Goal: Book appointment/travel/reservation

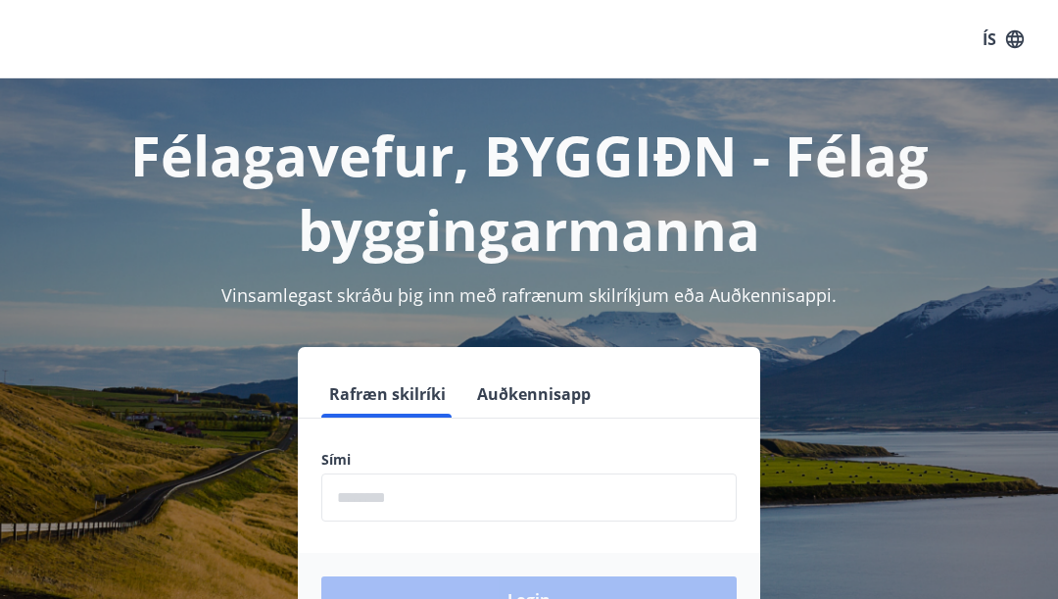
click at [457, 502] on input "phone" at bounding box center [529, 497] width 416 height 48
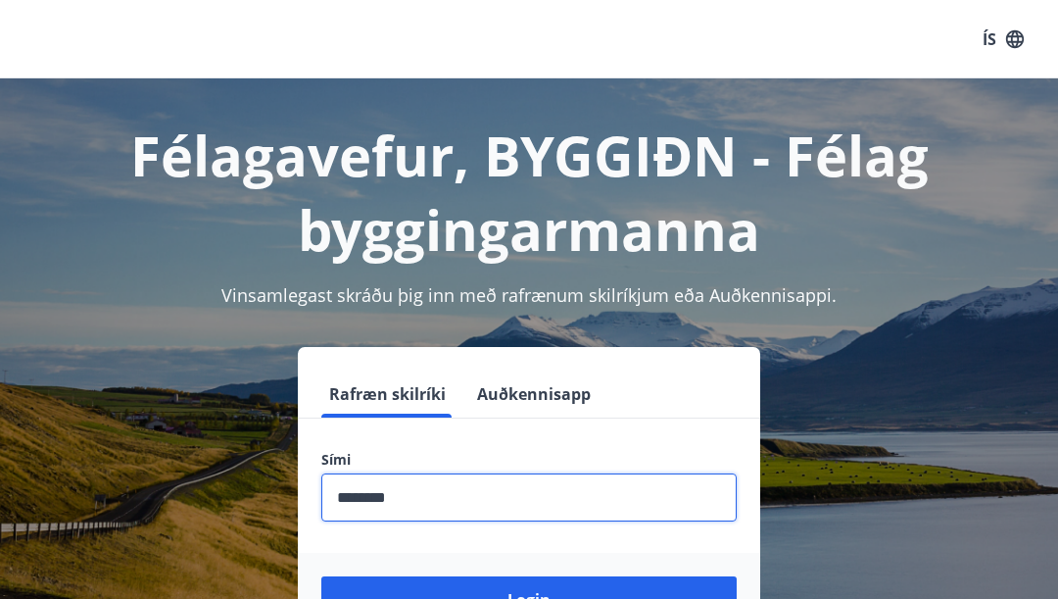
type input "********"
click at [529, 598] on button "Login" at bounding box center [529, 599] width 416 height 47
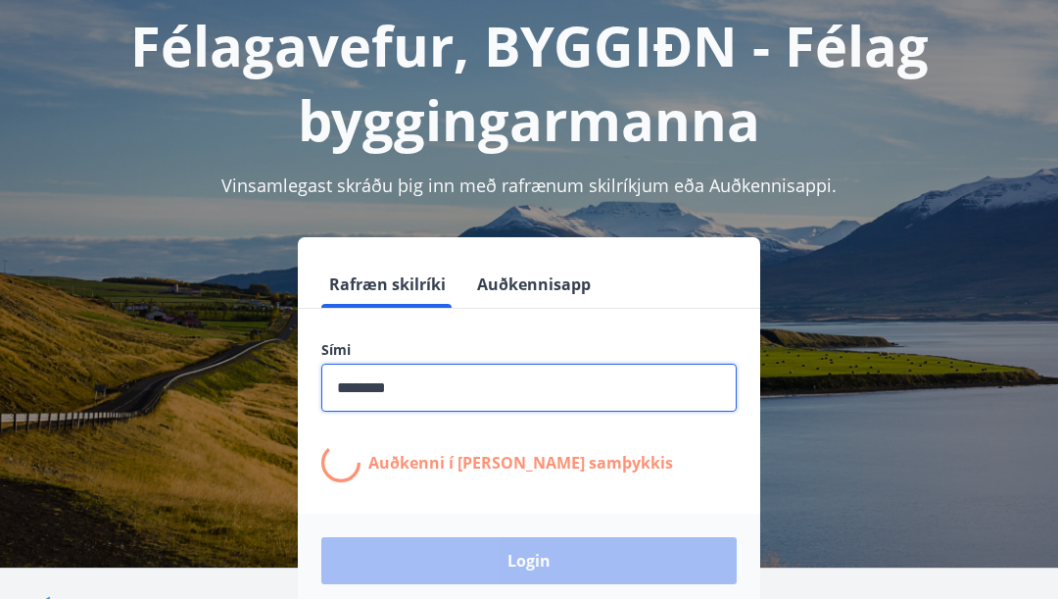
scroll to position [210, 0]
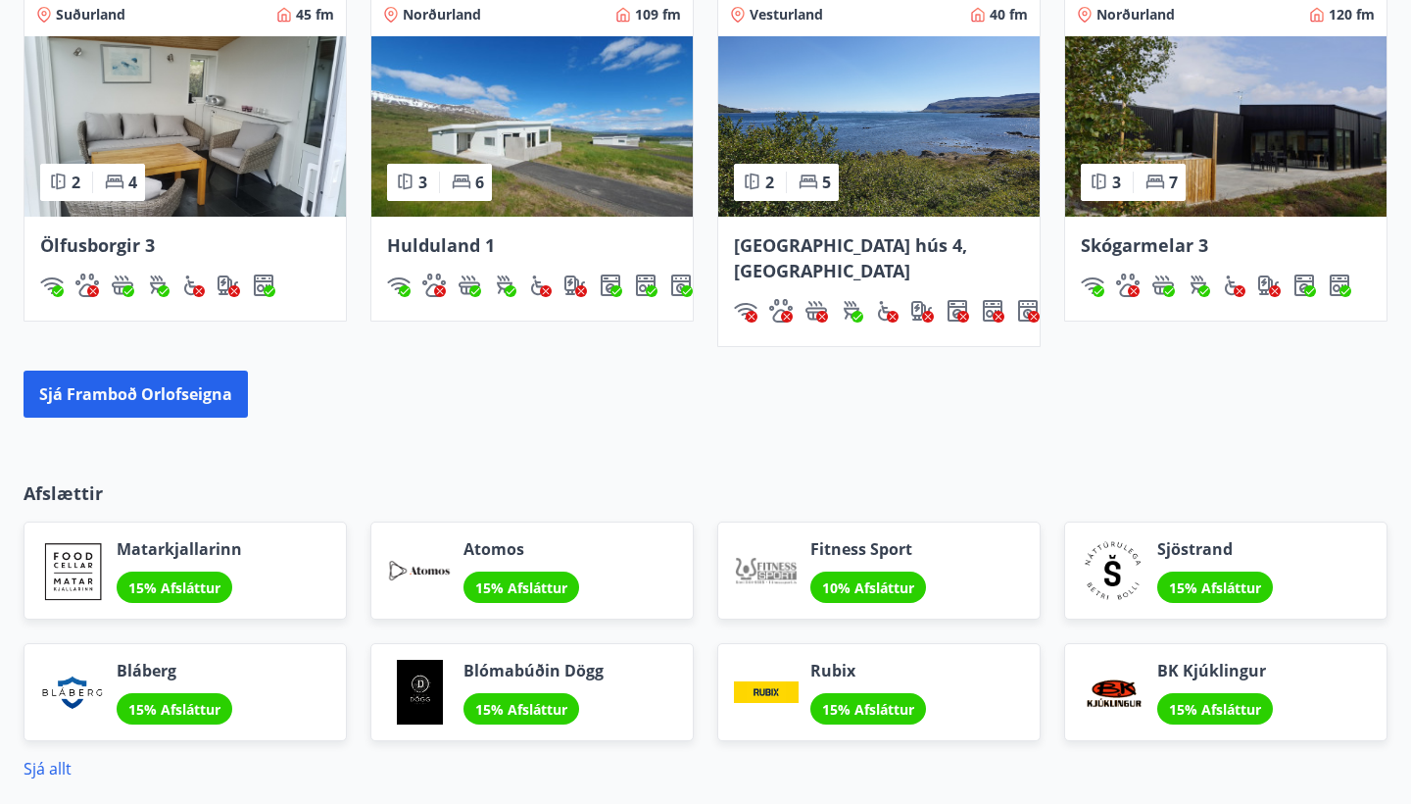
scroll to position [1298, 0]
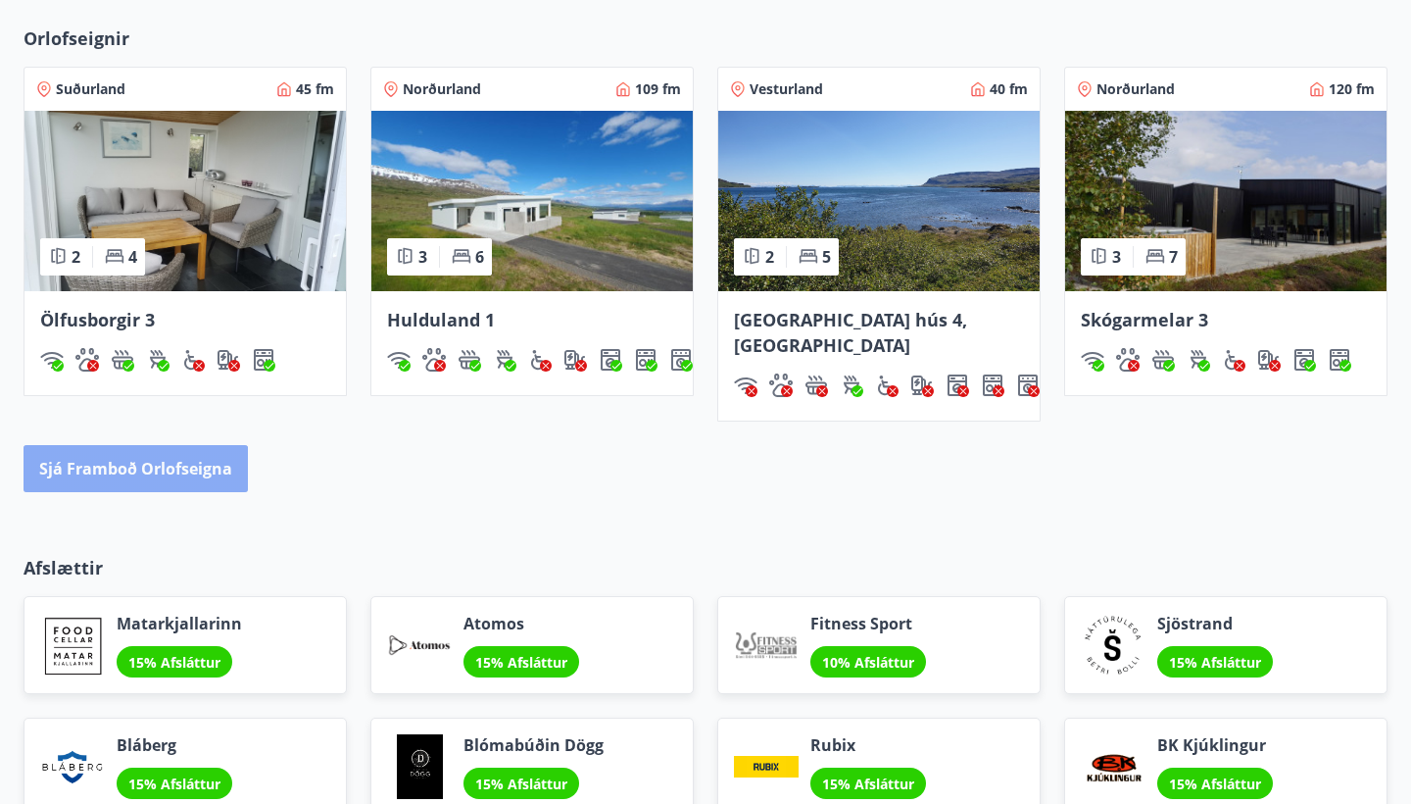
click at [125, 464] on button "Sjá framboð orlofseigna" at bounding box center [136, 468] width 224 height 47
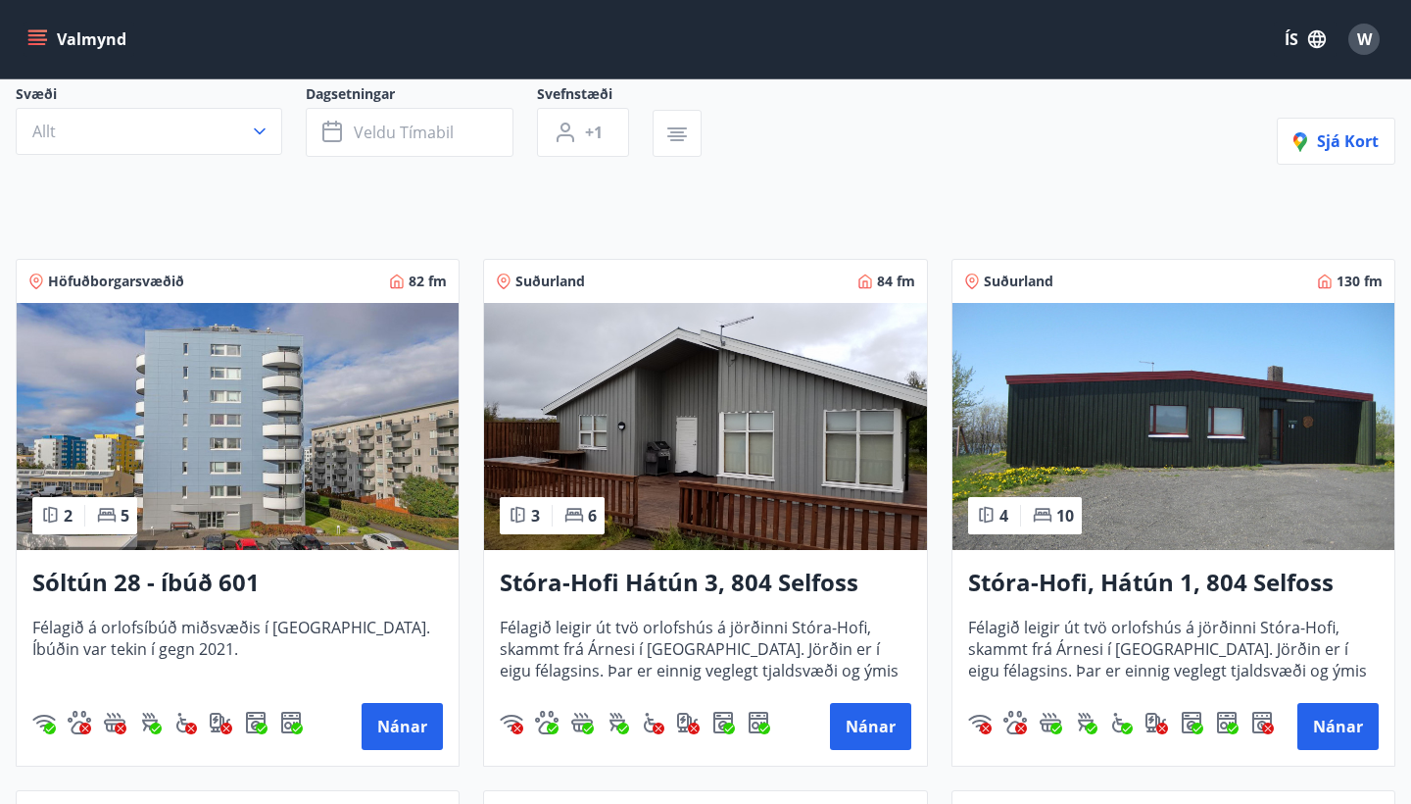
click at [236, 411] on img at bounding box center [238, 426] width 442 height 247
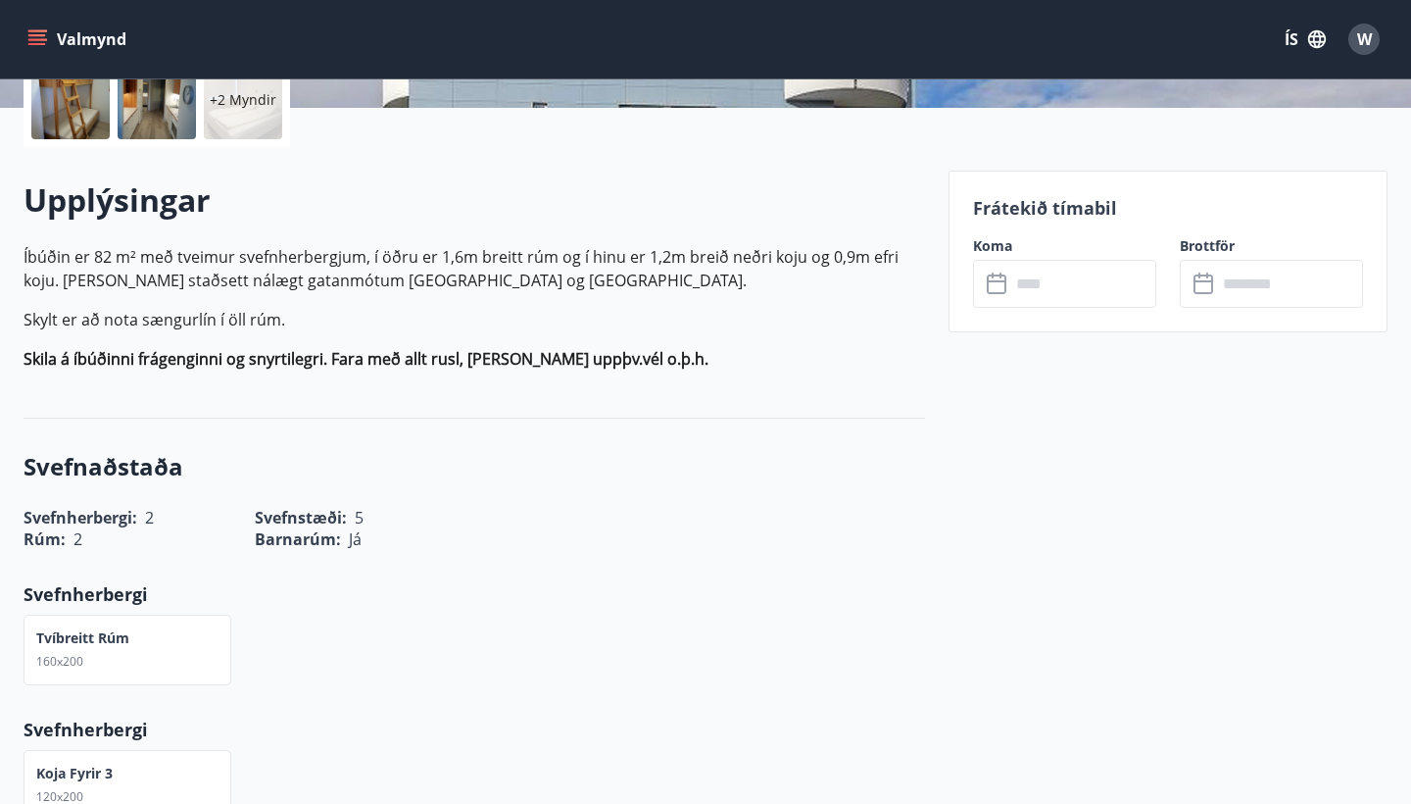
scroll to position [488, 0]
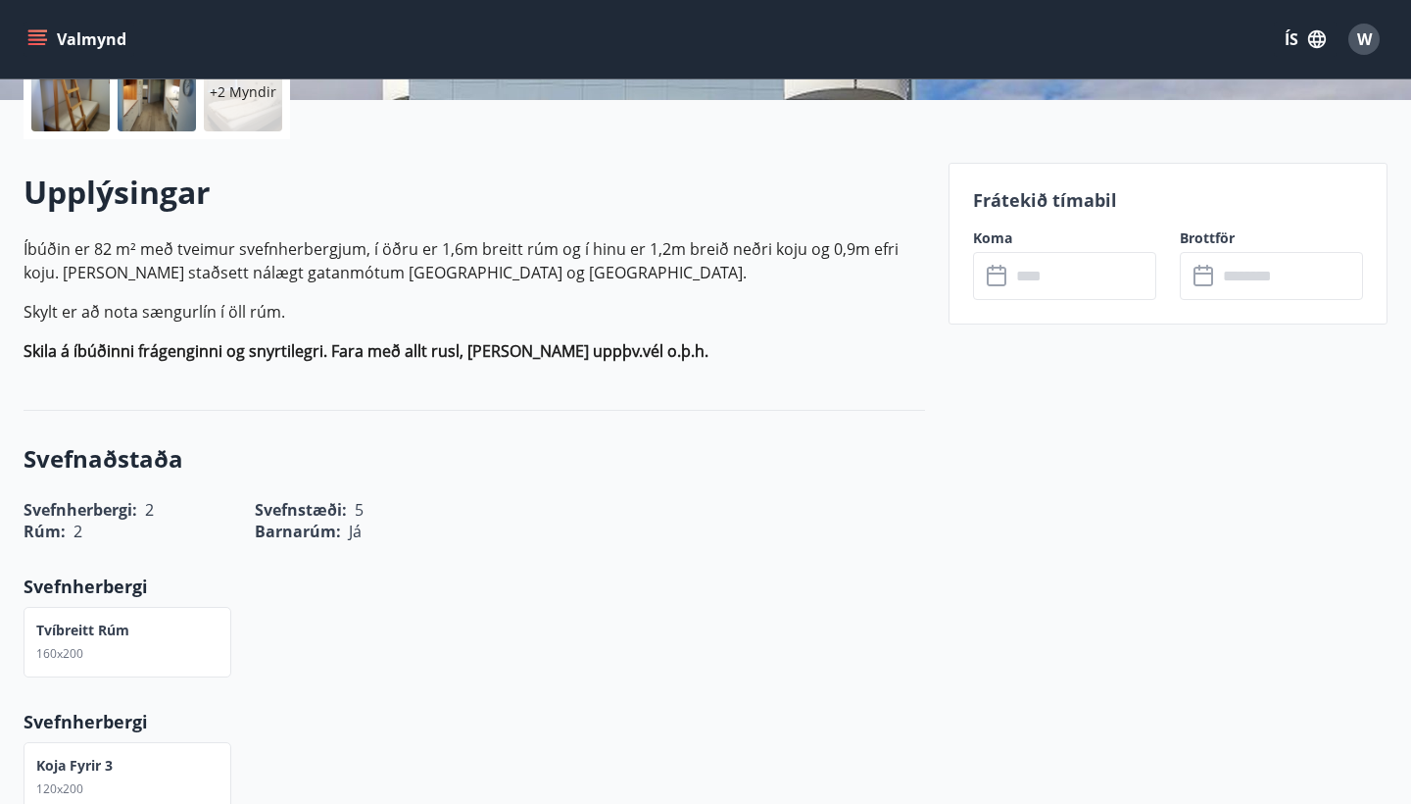
click at [1022, 270] on input "text" at bounding box center [1083, 276] width 146 height 48
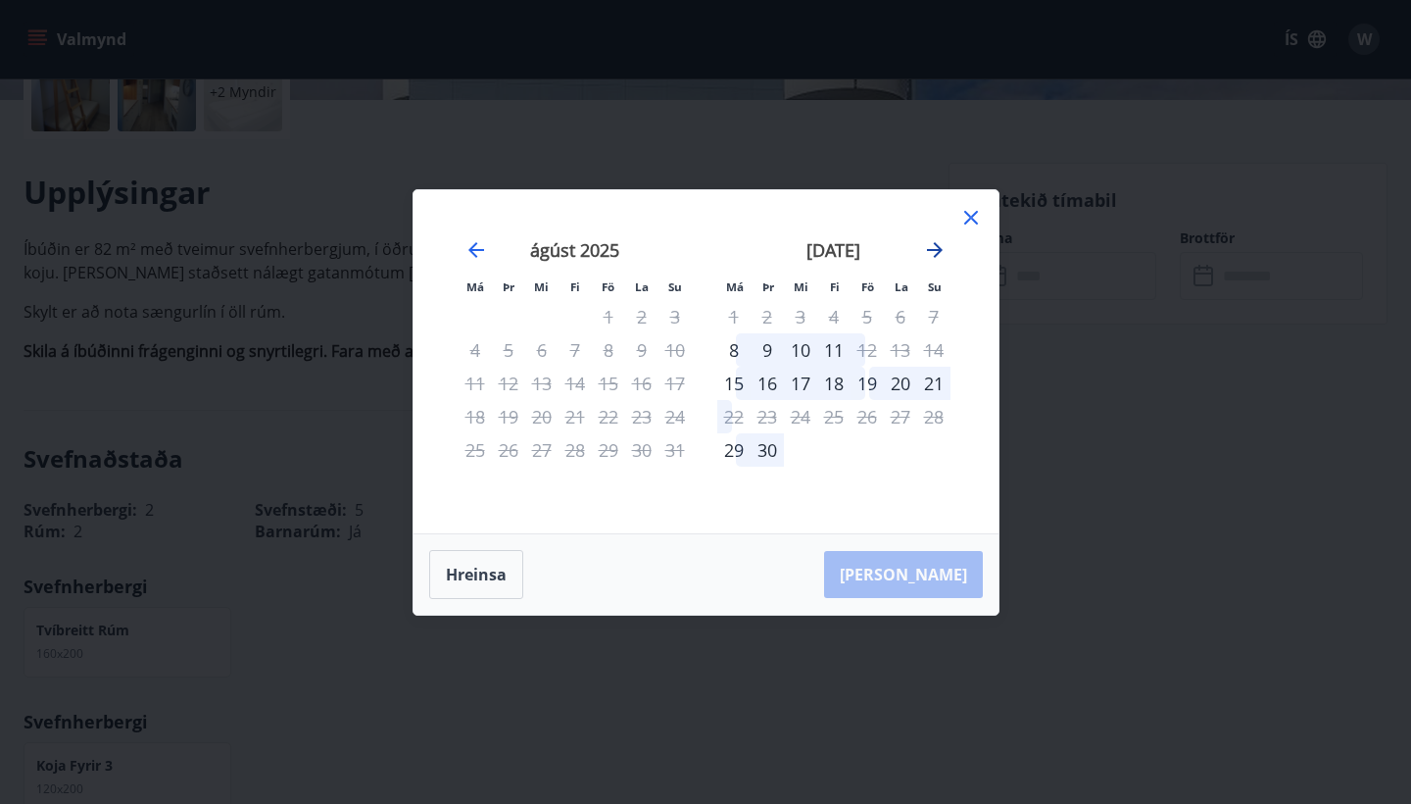
click at [932, 255] on icon "Move forward to switch to the next month." at bounding box center [935, 250] width 24 height 24
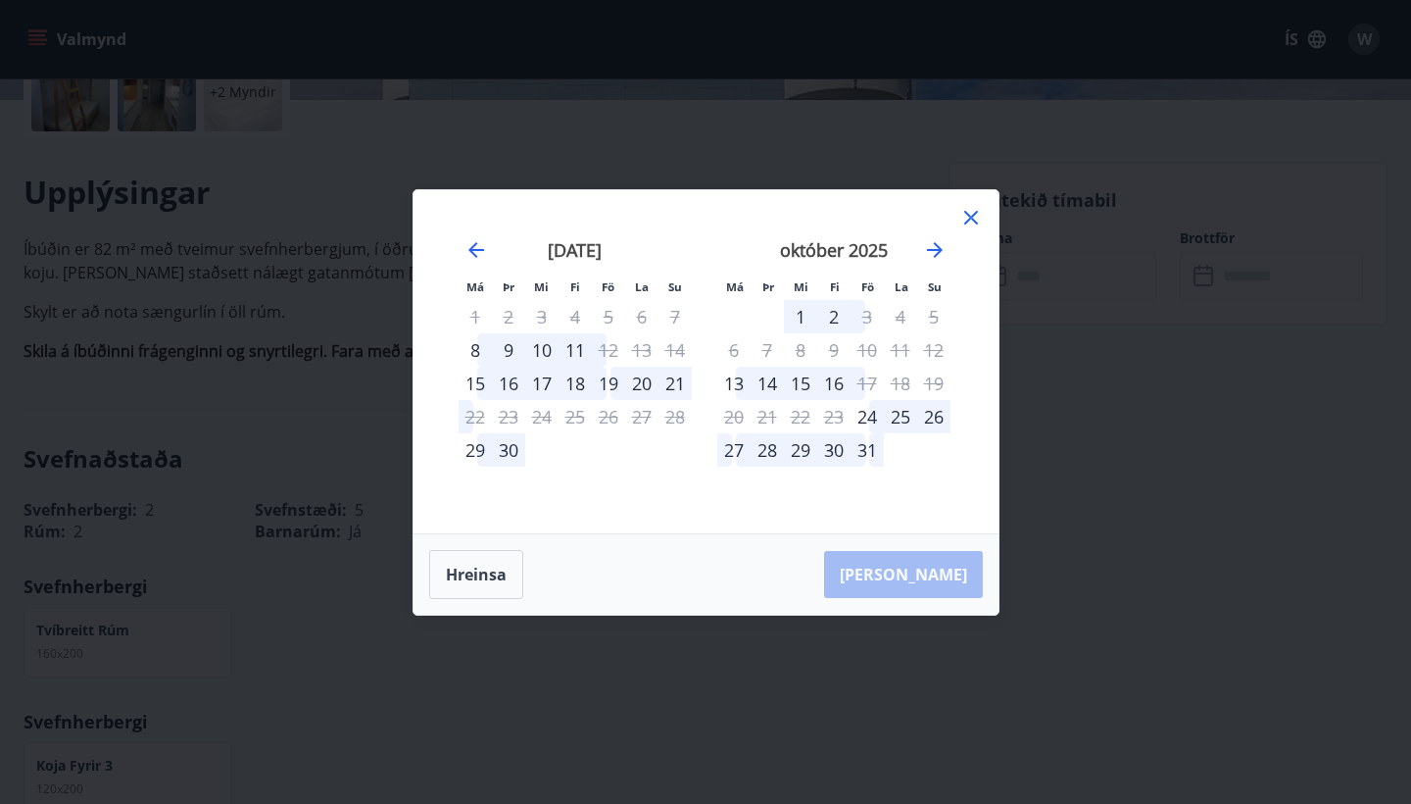
click at [961, 220] on icon at bounding box center [971, 218] width 24 height 24
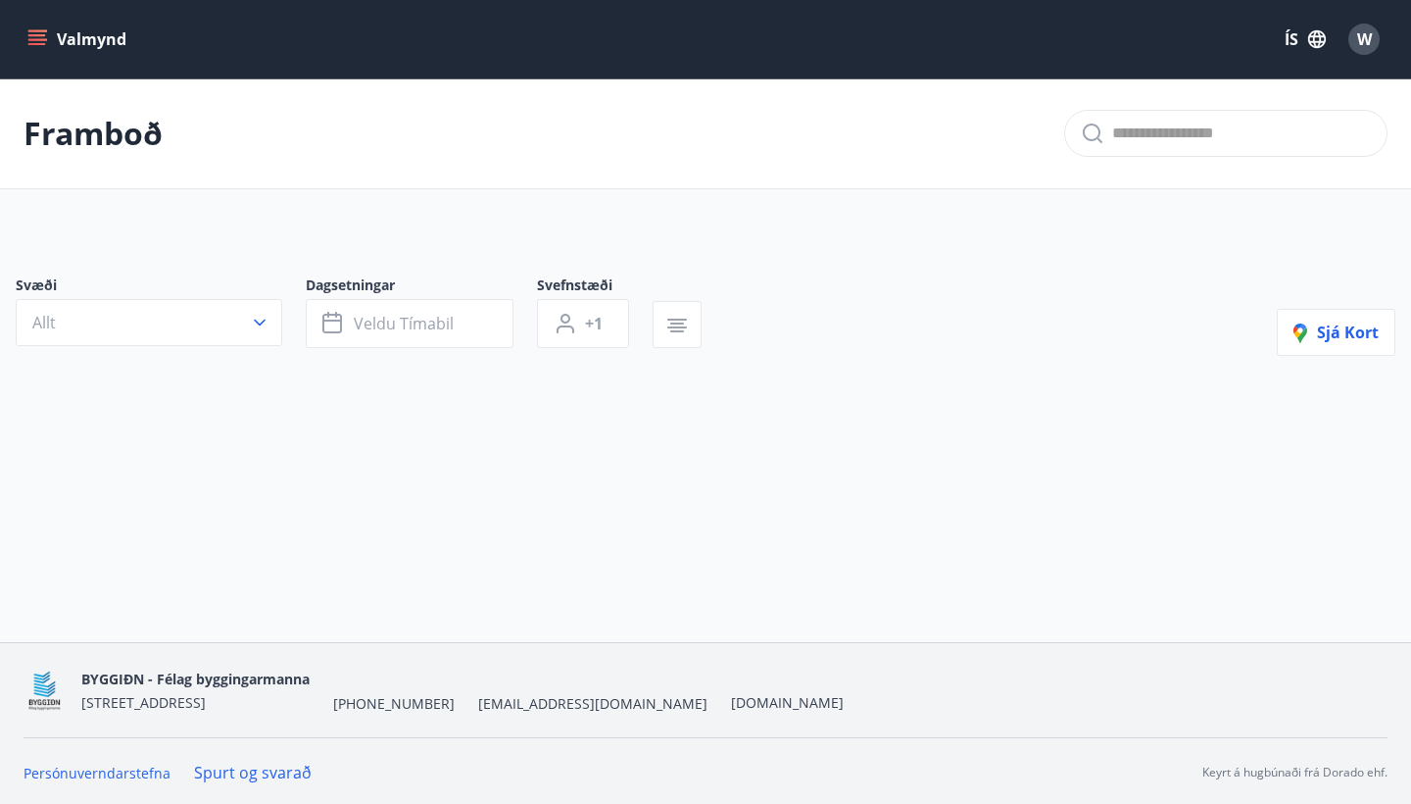
scroll to position [1298, 0]
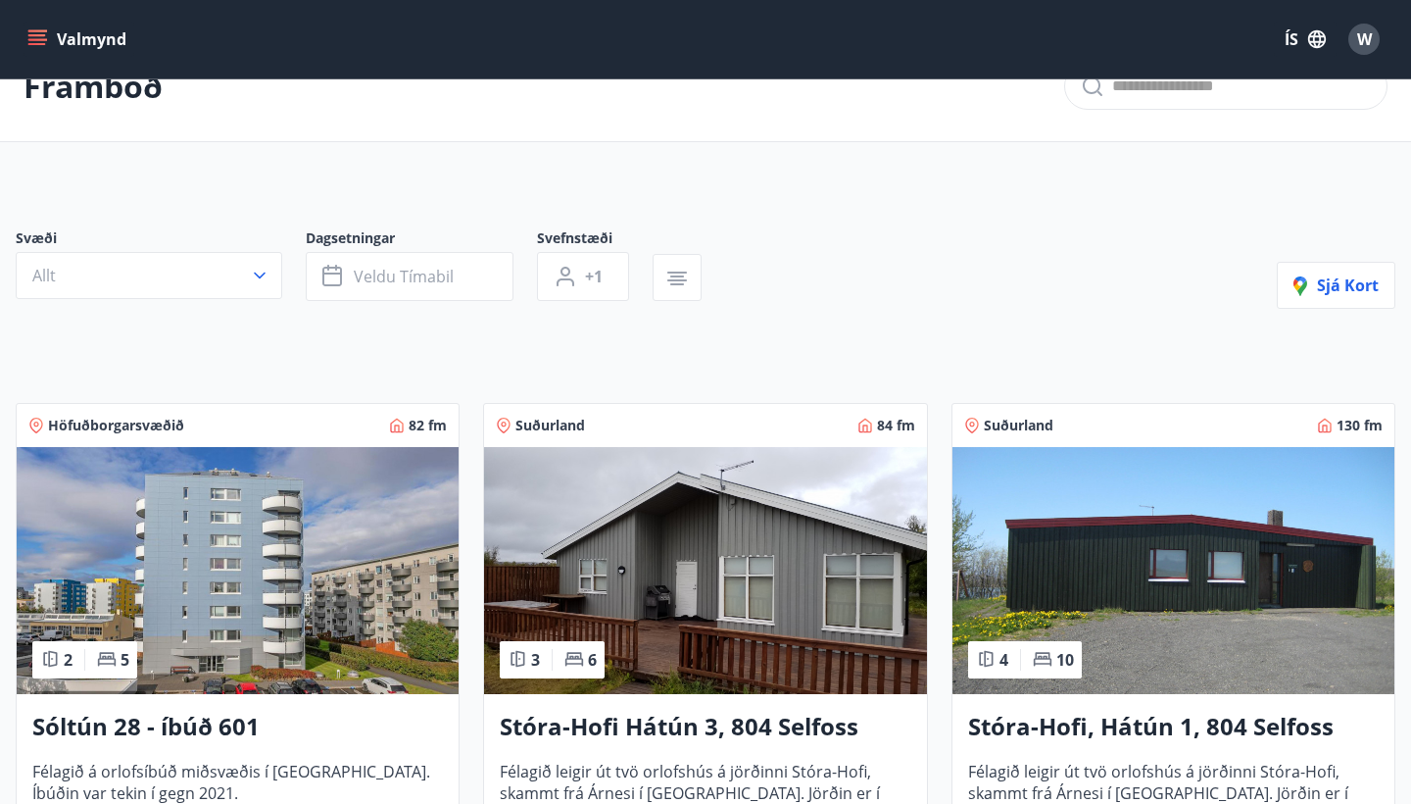
scroll to position [49, 0]
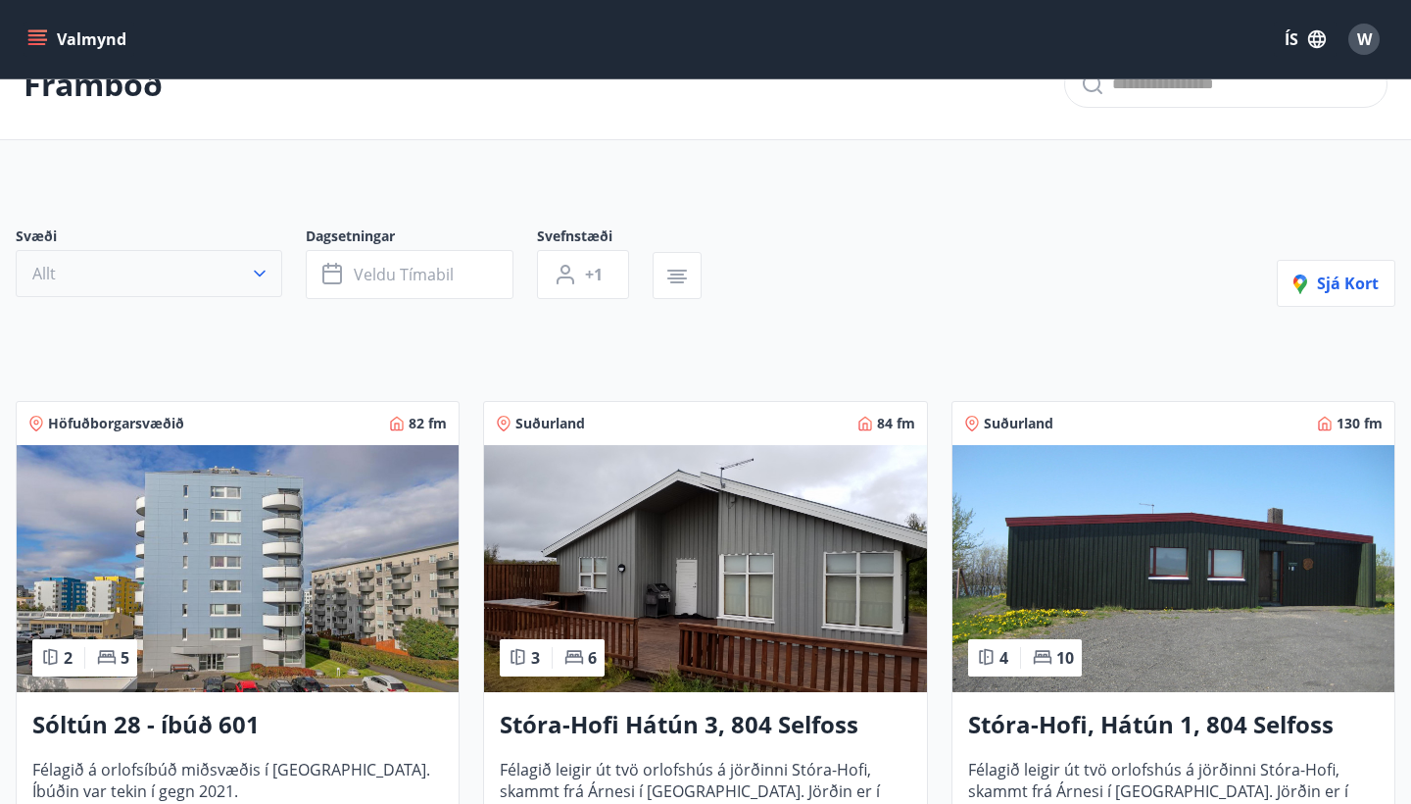
click at [245, 269] on button "Allt" at bounding box center [149, 273] width 267 height 47
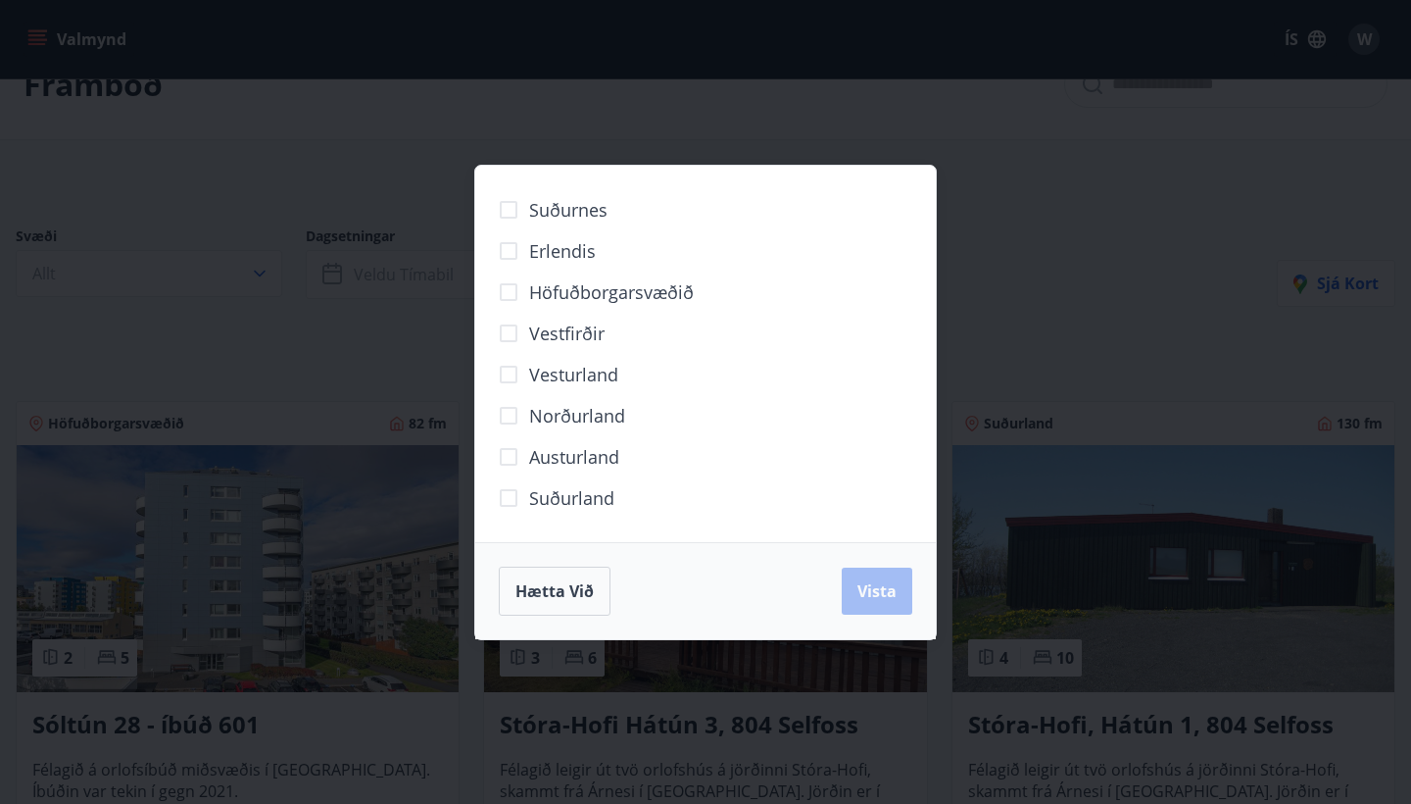
click at [589, 497] on span "Suðurland" at bounding box center [571, 497] width 85 height 25
click at [876, 592] on span "Vista" at bounding box center [877, 591] width 39 height 22
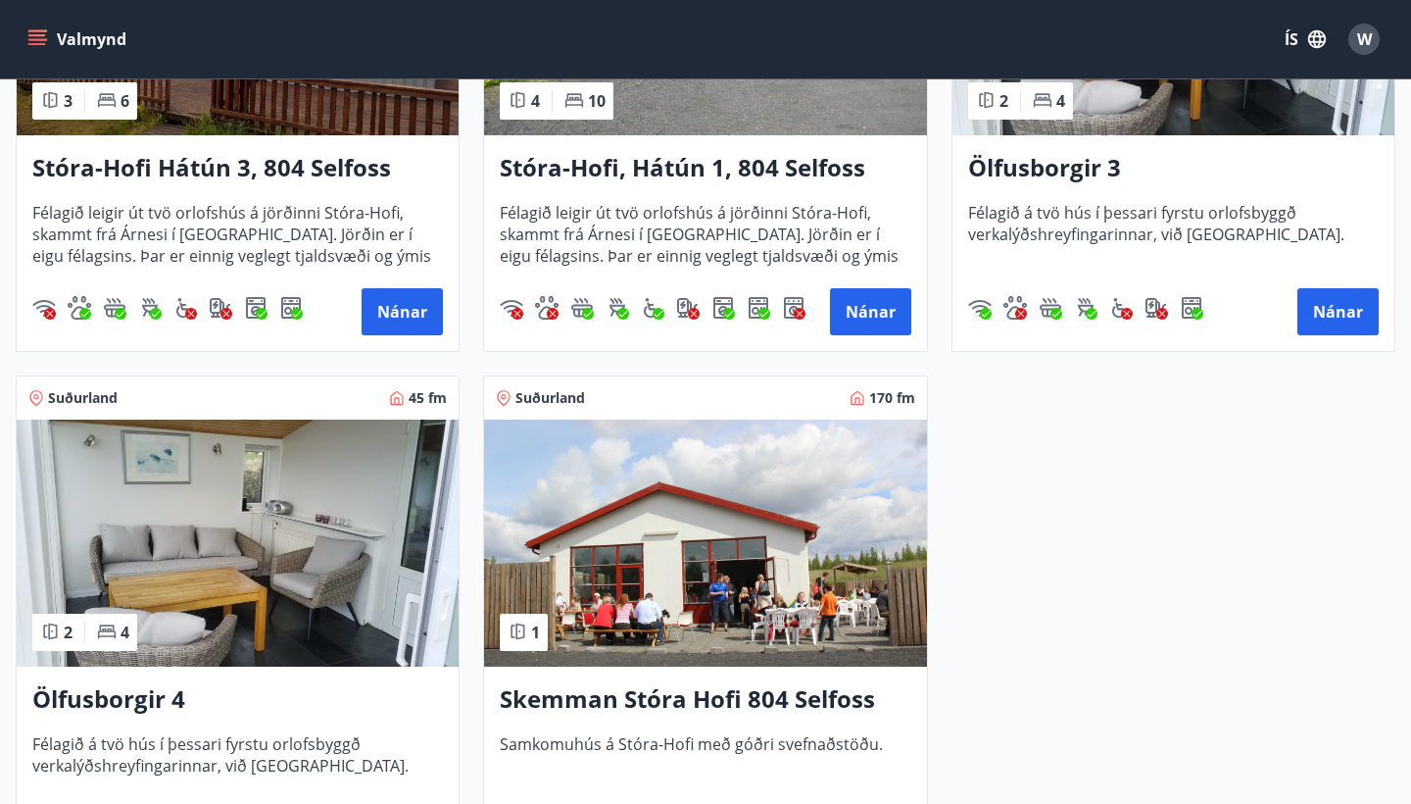
scroll to position [678, 0]
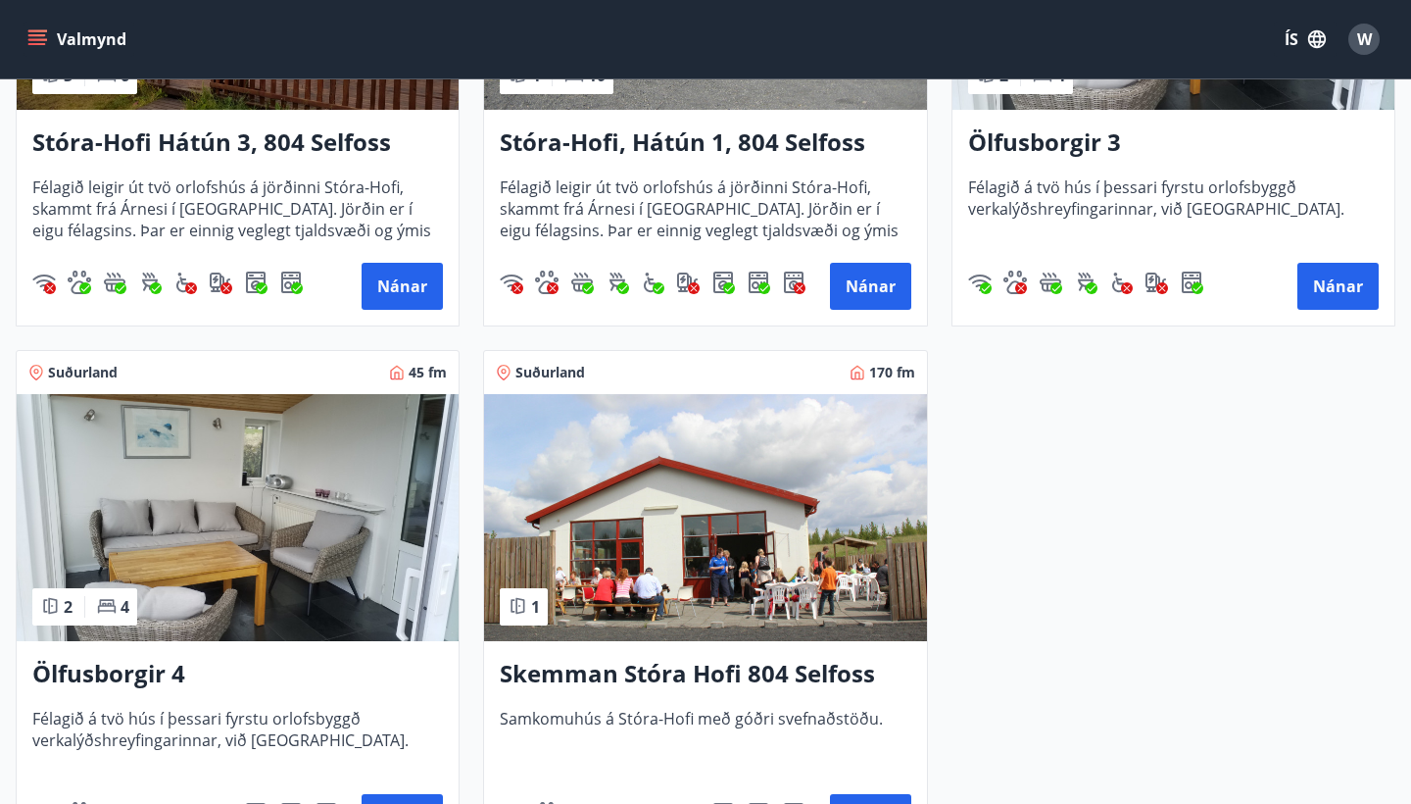
click at [182, 529] on img at bounding box center [238, 517] width 442 height 247
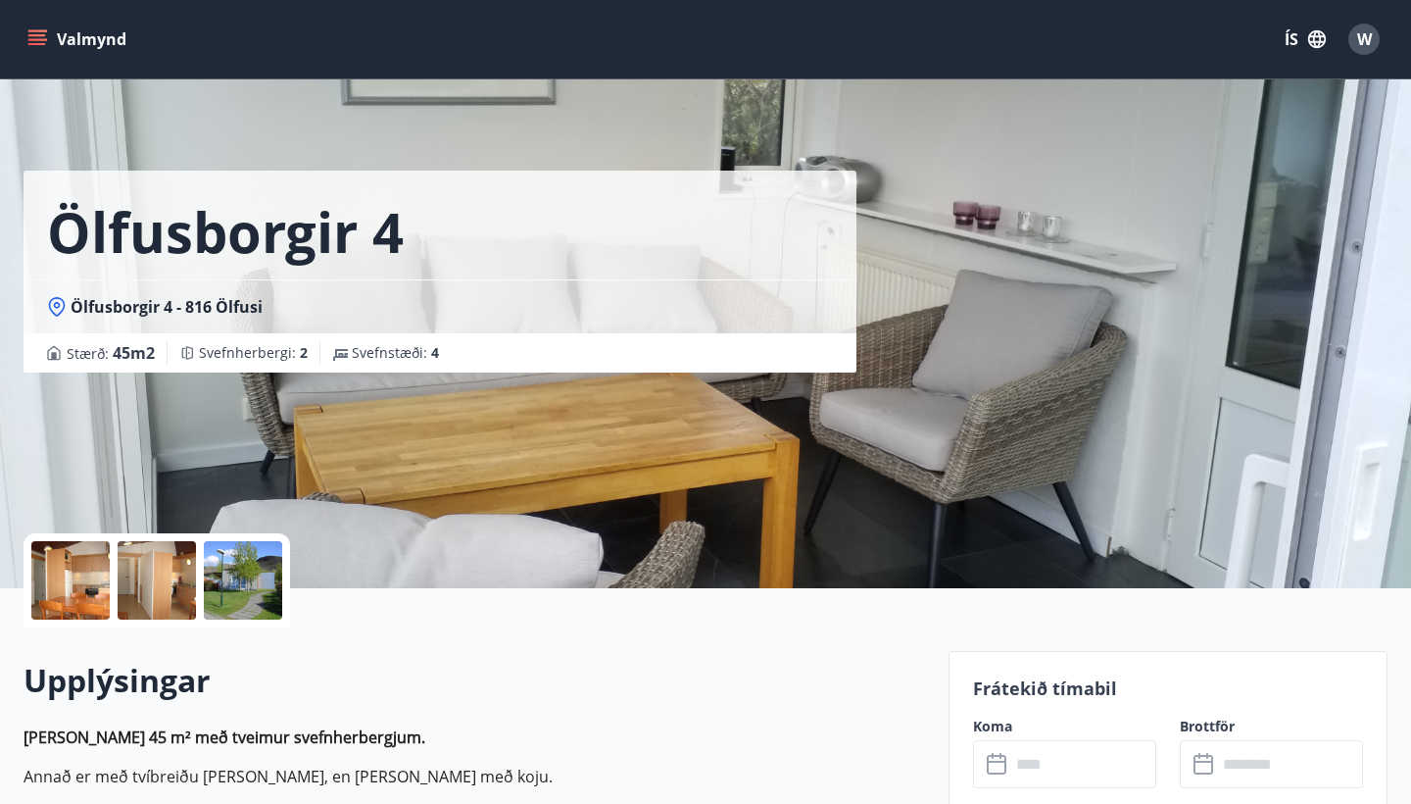
scroll to position [112, 0]
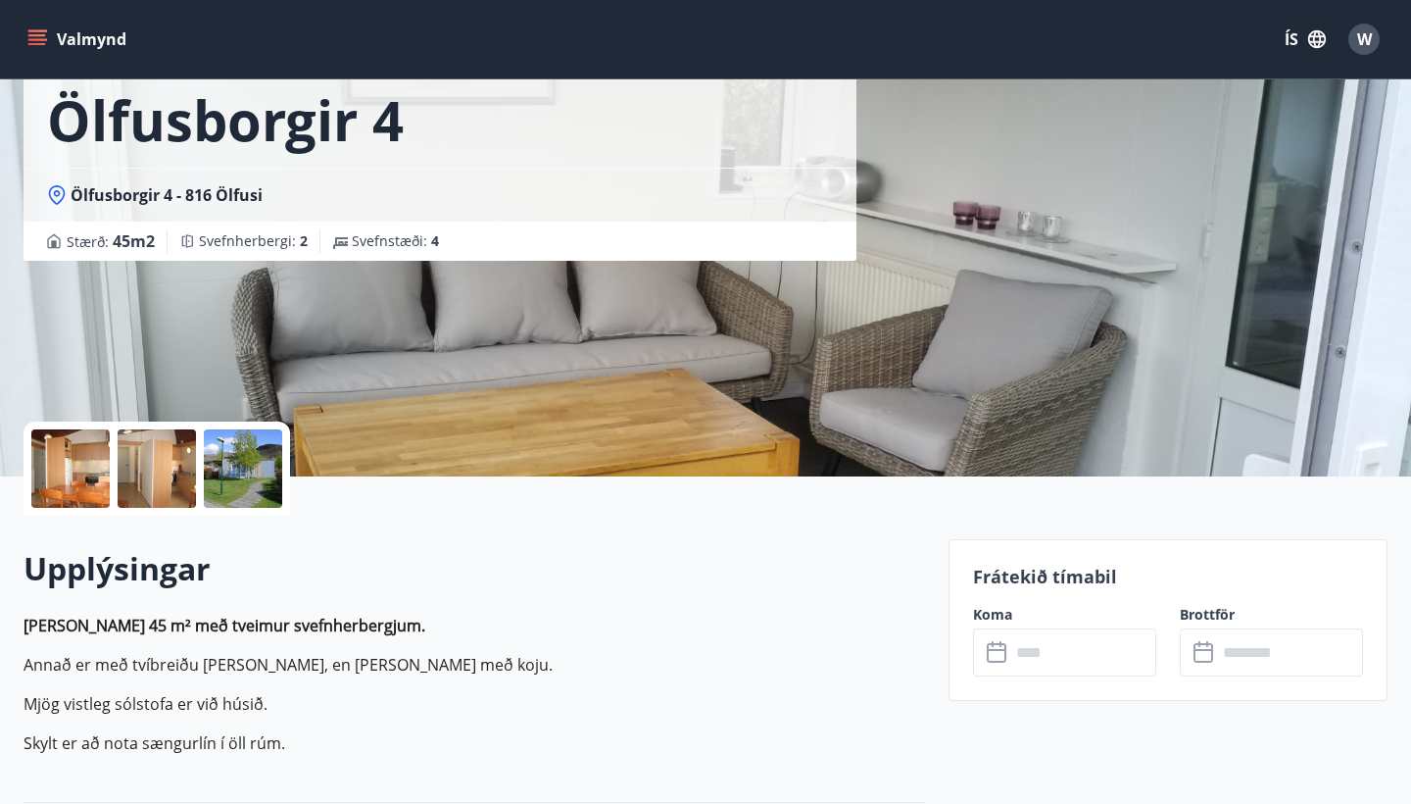
click at [256, 481] on div at bounding box center [243, 468] width 78 height 78
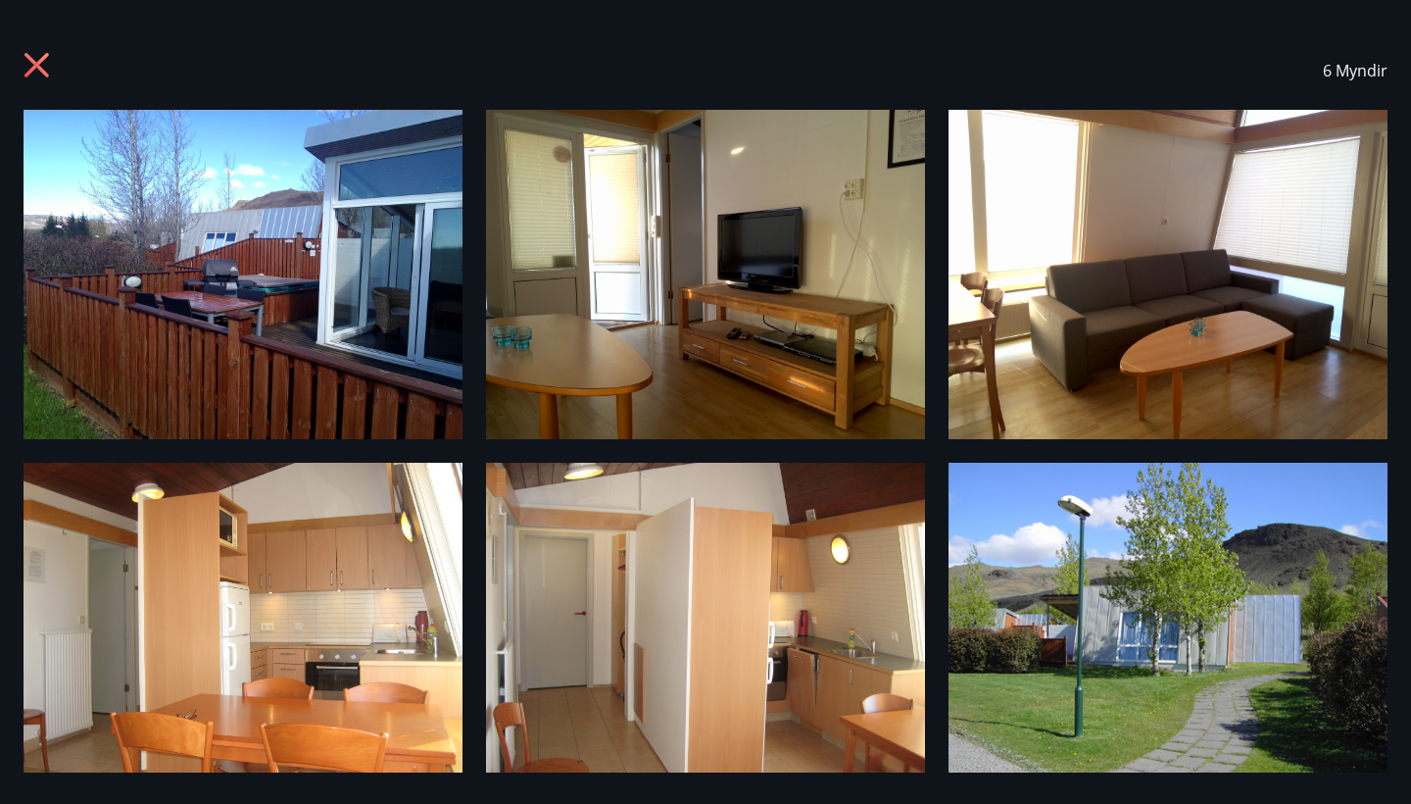
click at [298, 306] on img at bounding box center [243, 274] width 439 height 329
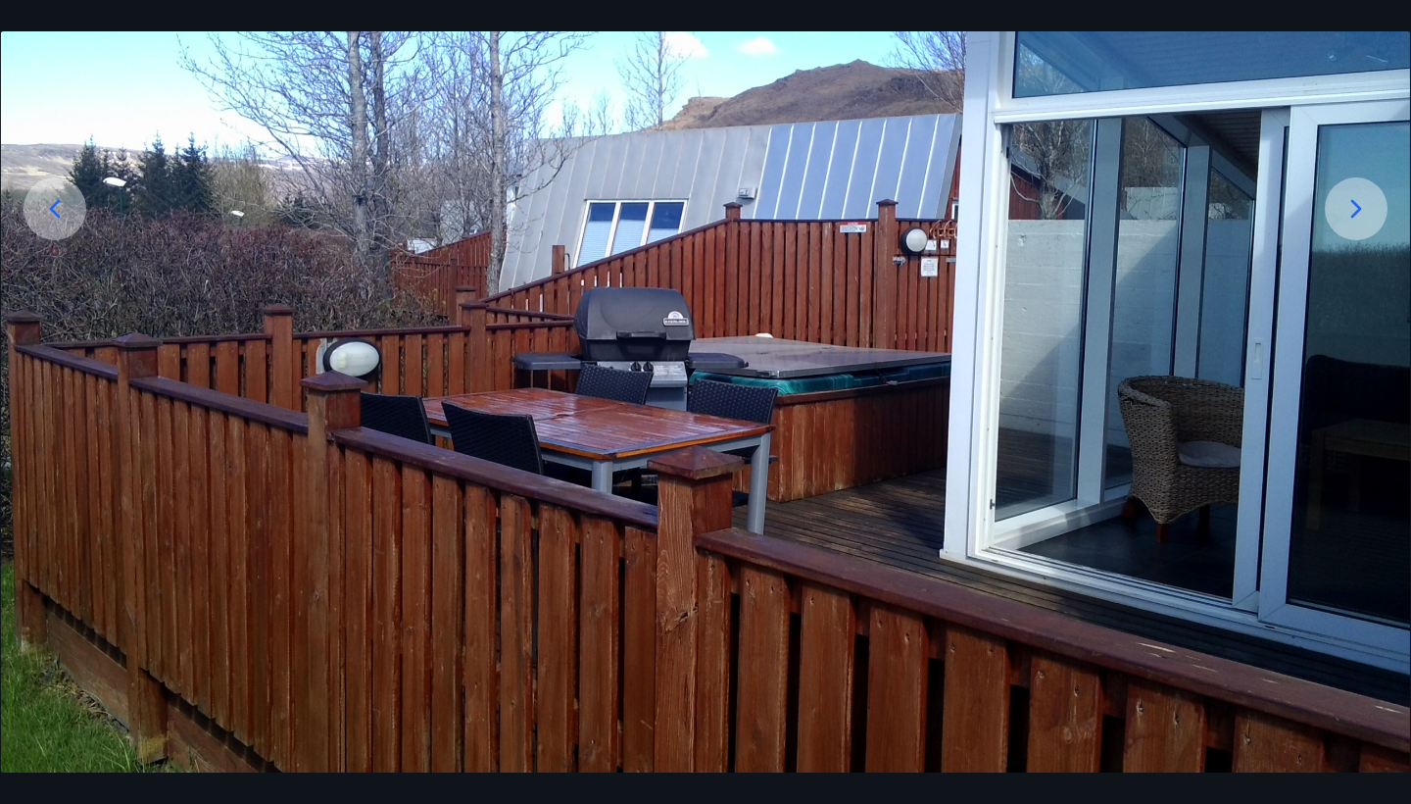
scroll to position [294, 0]
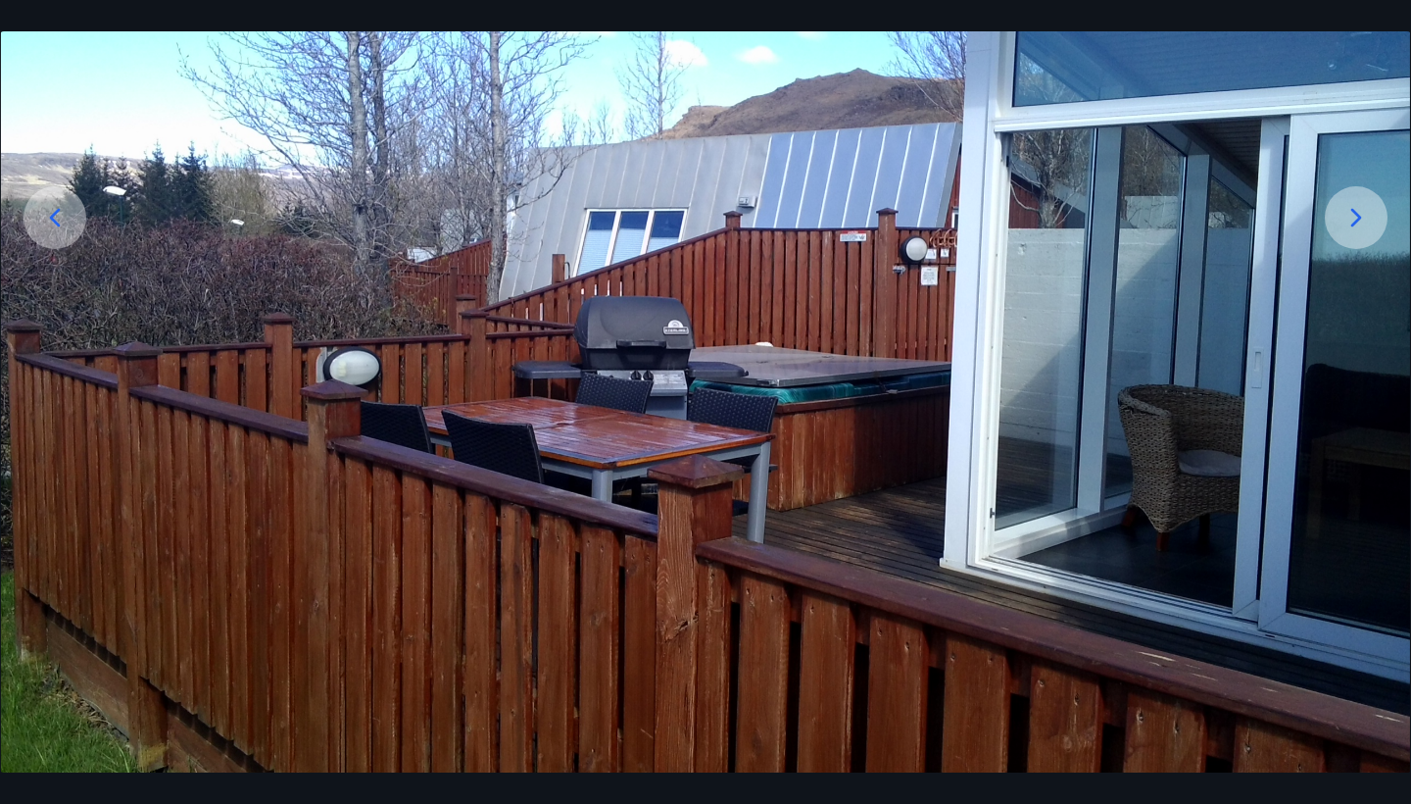
click at [1057, 229] on icon at bounding box center [1356, 217] width 31 height 31
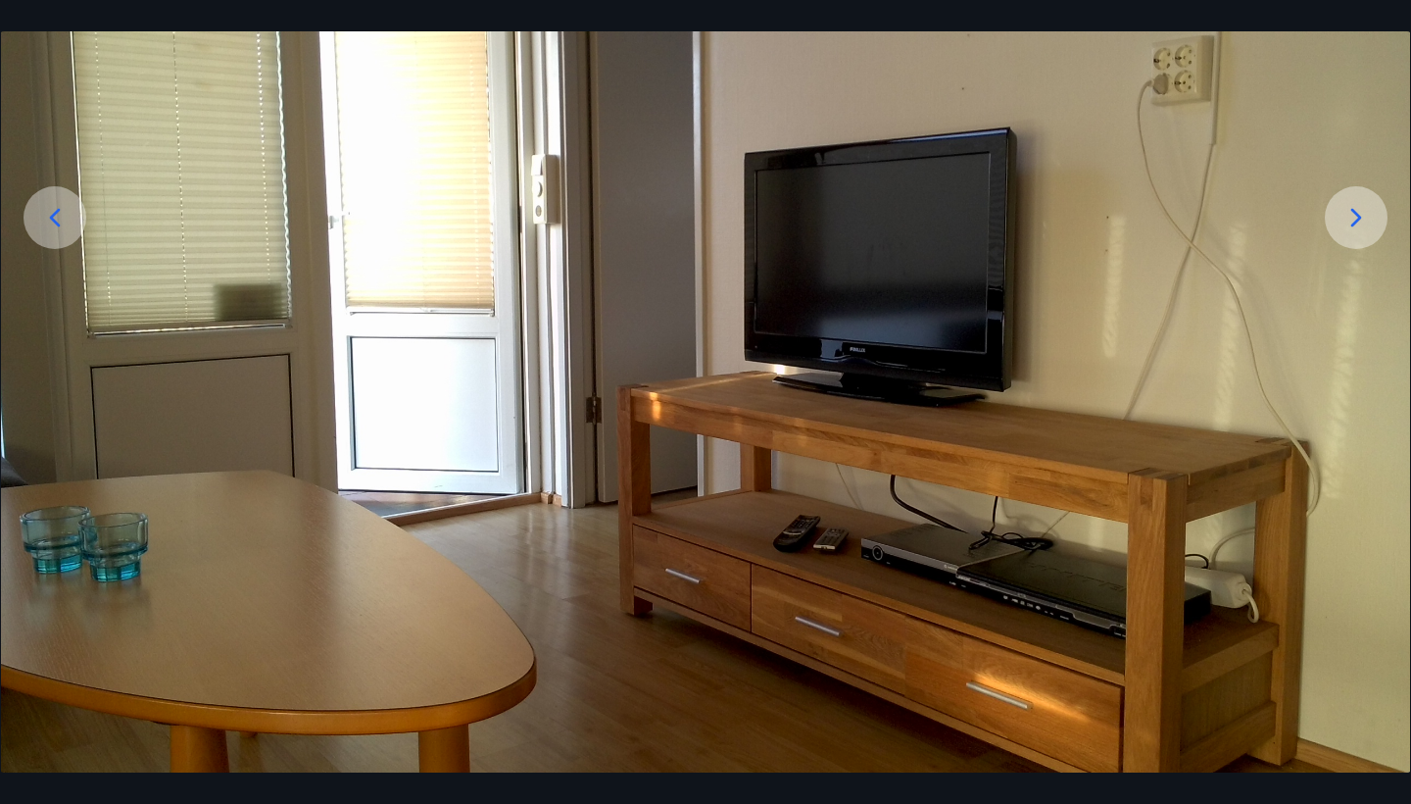
click at [1057, 229] on icon at bounding box center [1356, 217] width 31 height 31
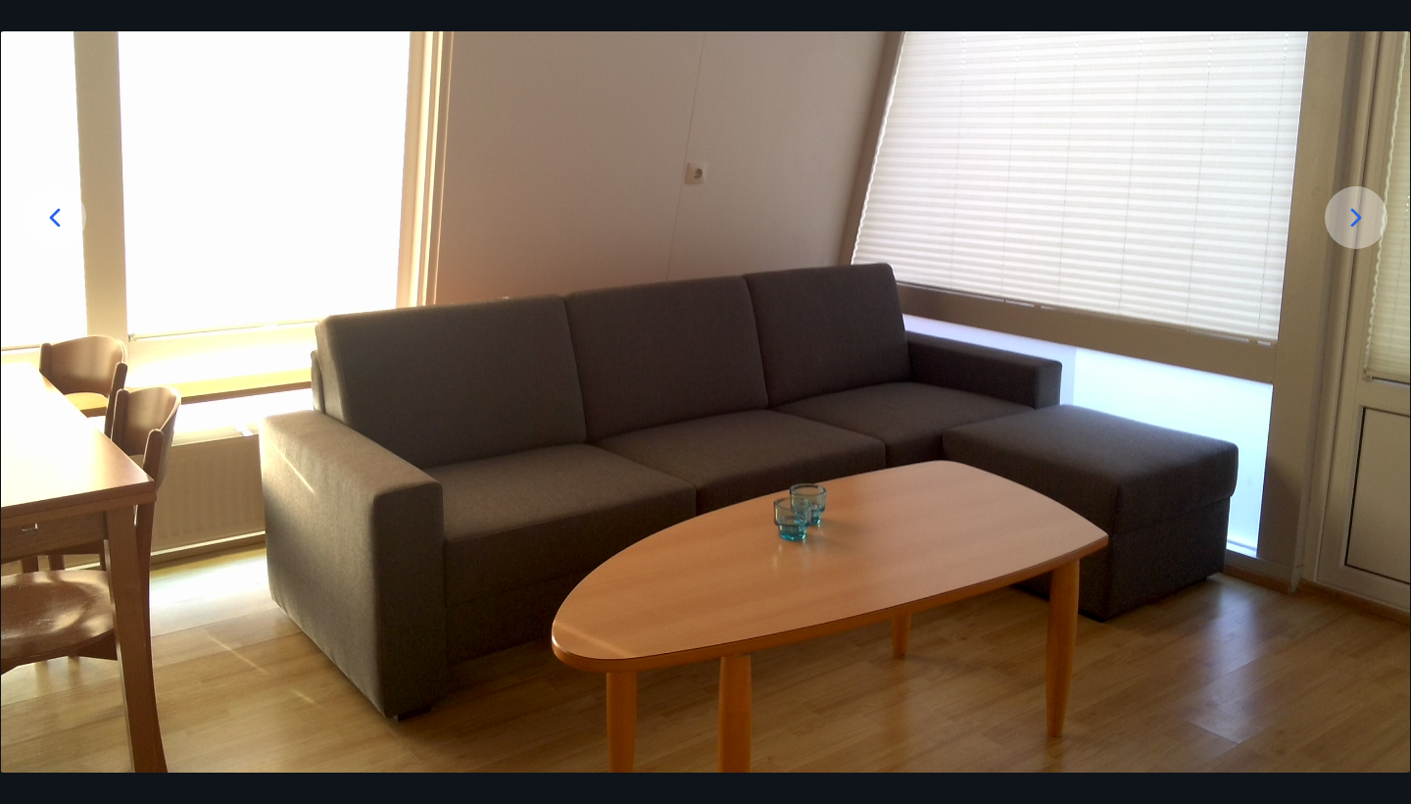
click at [1057, 229] on icon at bounding box center [1356, 217] width 31 height 31
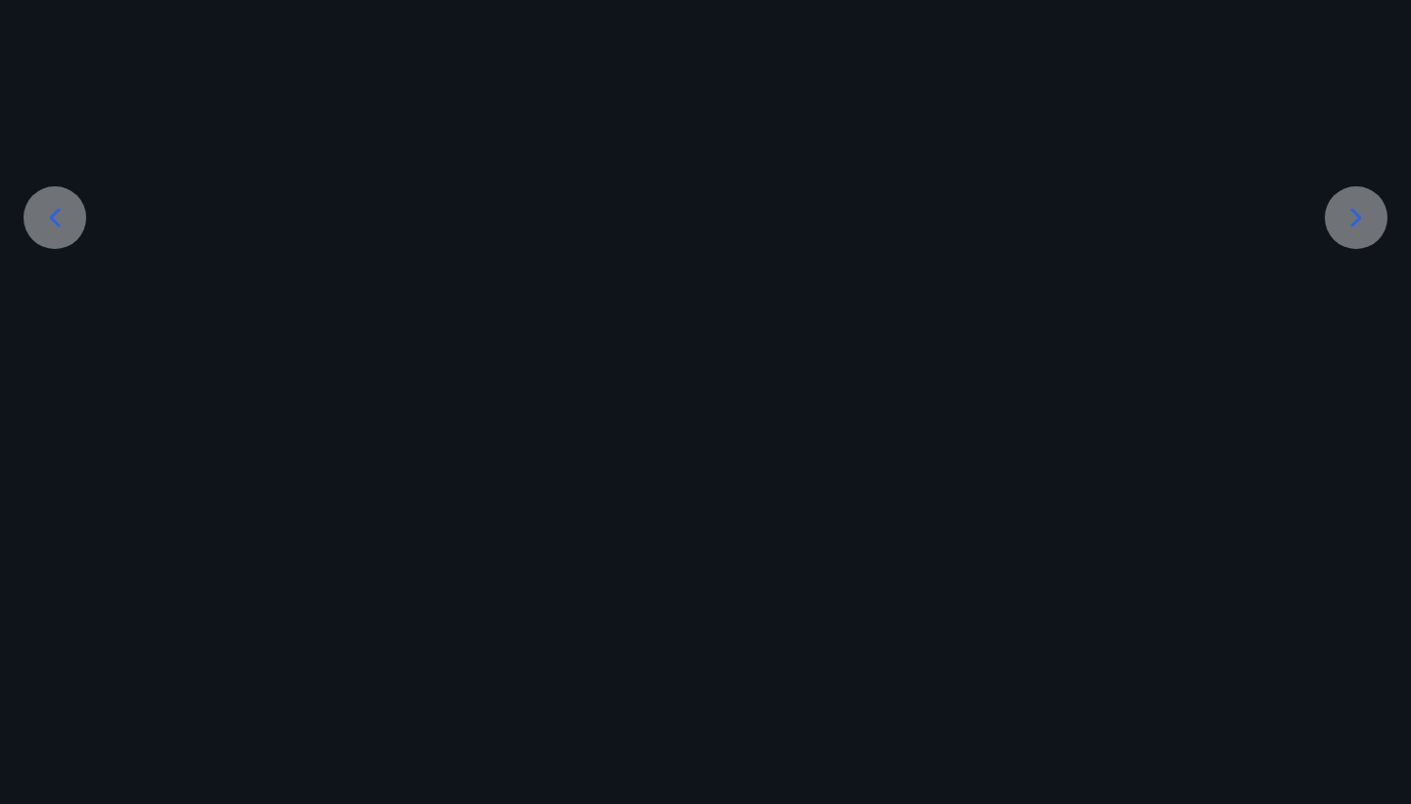
scroll to position [0, 0]
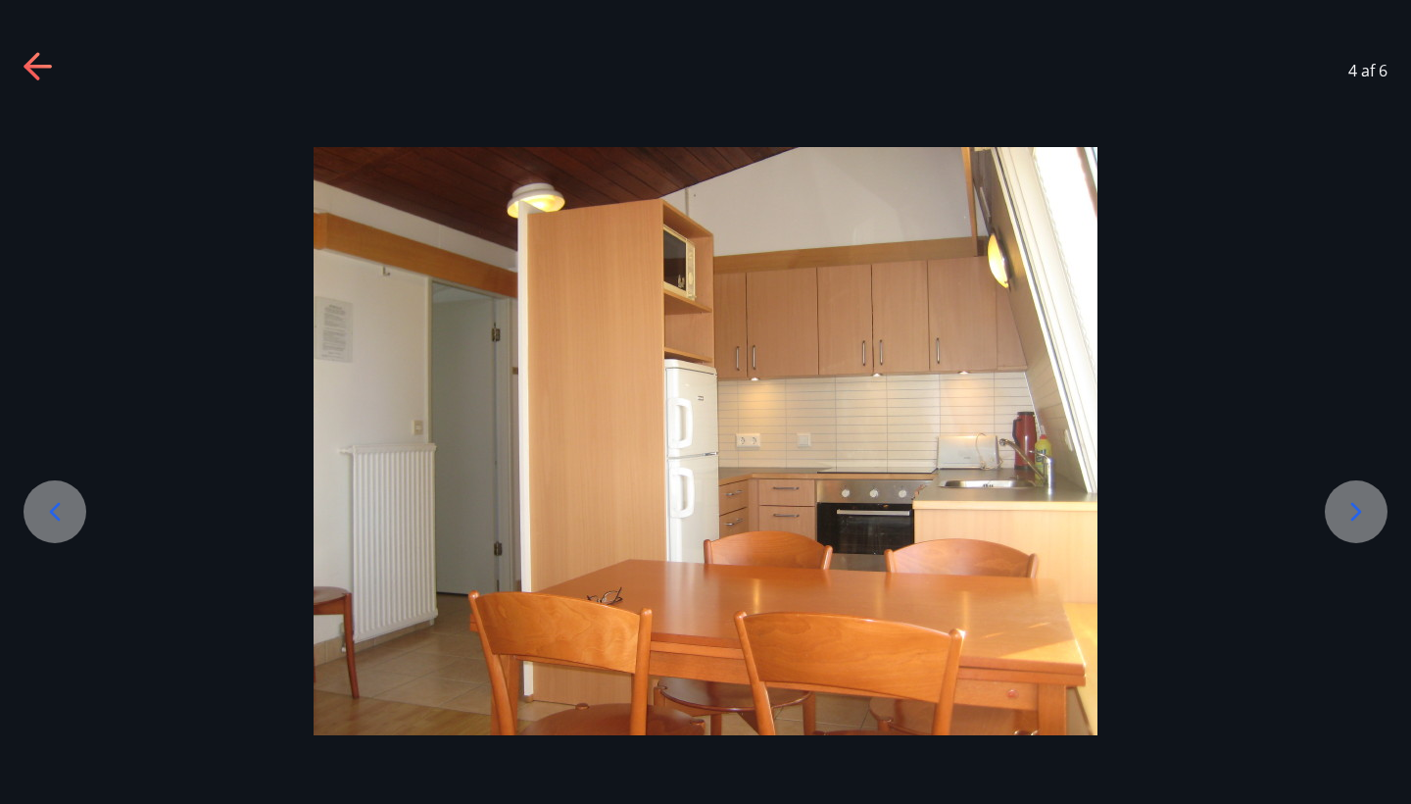
click at [1057, 229] on div at bounding box center [705, 441] width 1411 height 588
click at [1057, 515] on icon at bounding box center [1356, 511] width 31 height 31
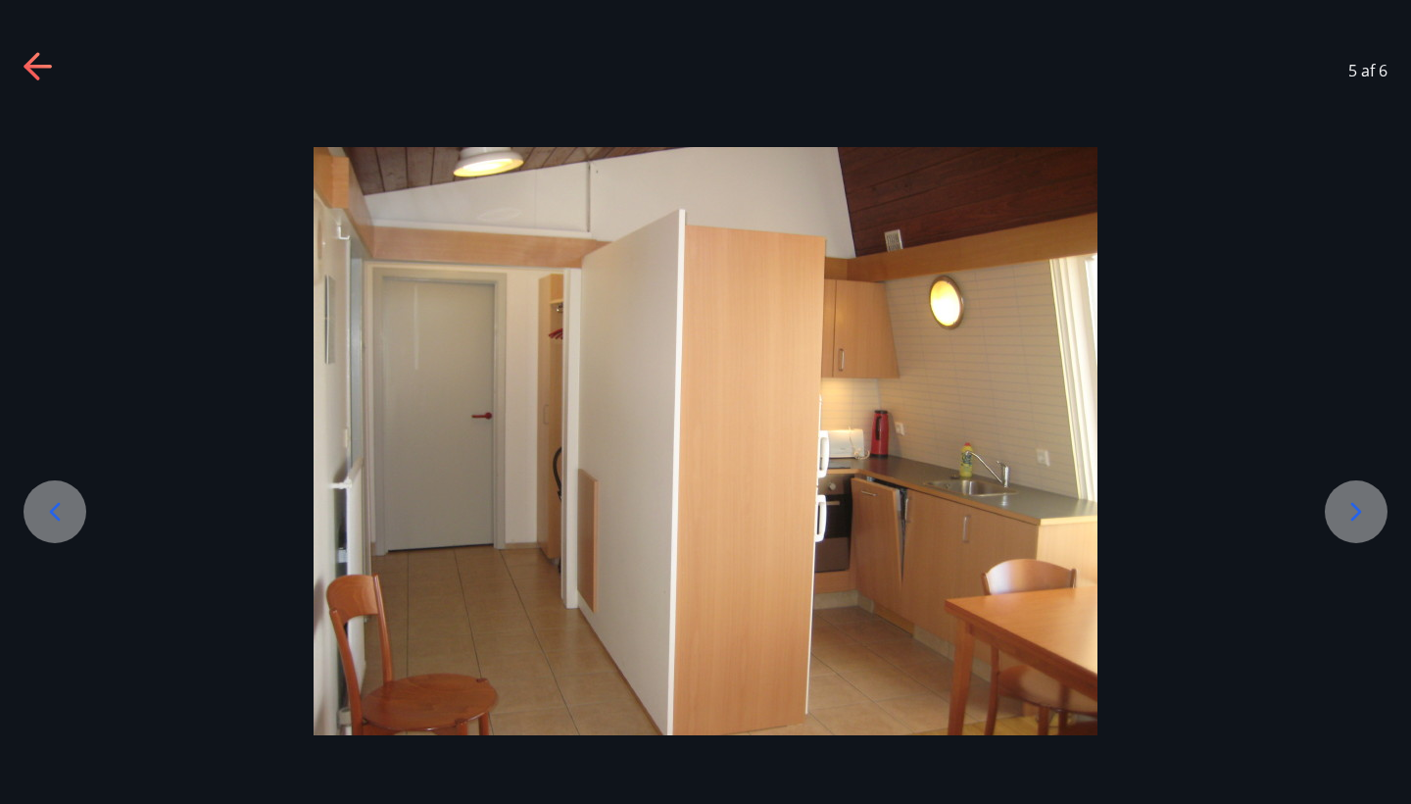
click at [1057, 515] on icon at bounding box center [1356, 511] width 31 height 31
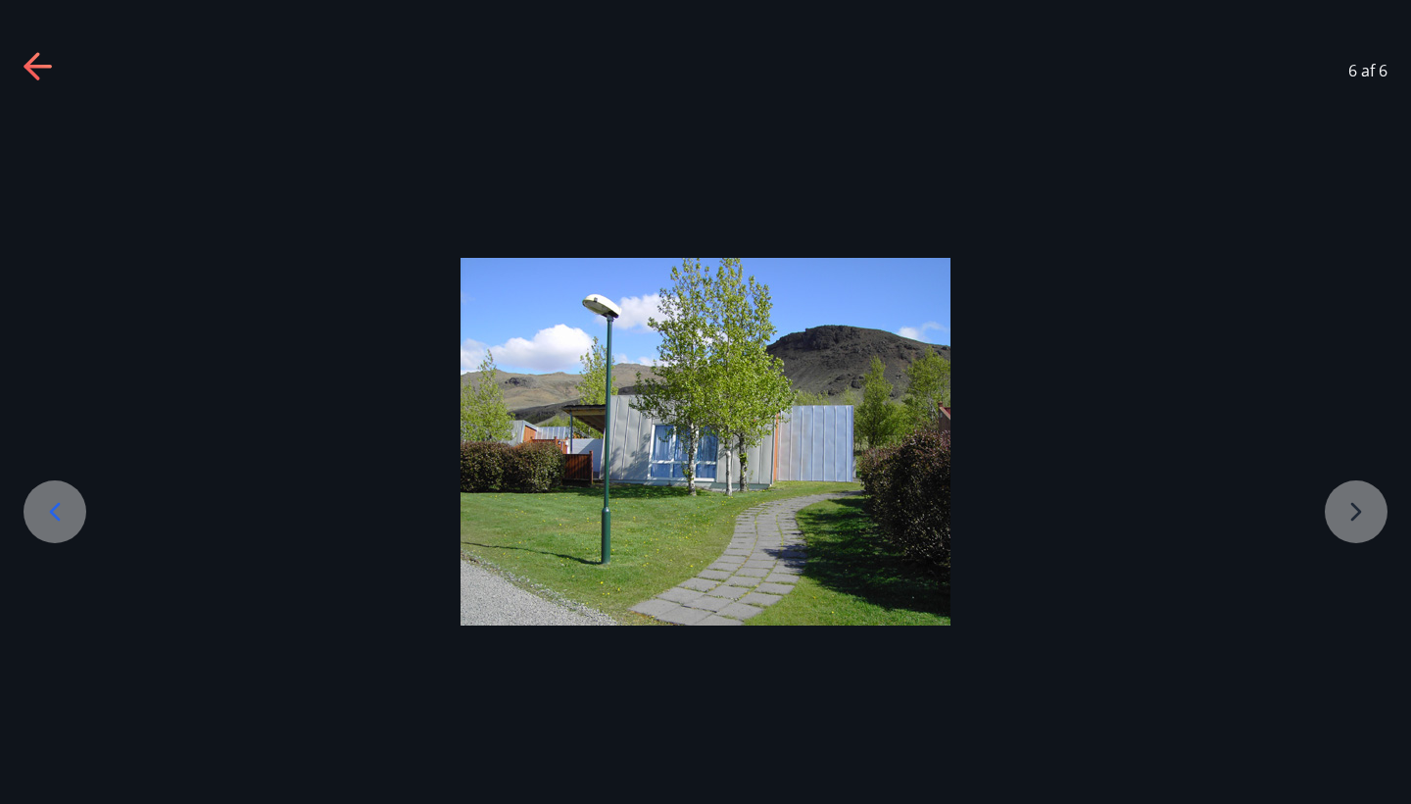
click at [1057, 515] on div at bounding box center [705, 442] width 1411 height 368
